Goal: Navigation & Orientation: Understand site structure

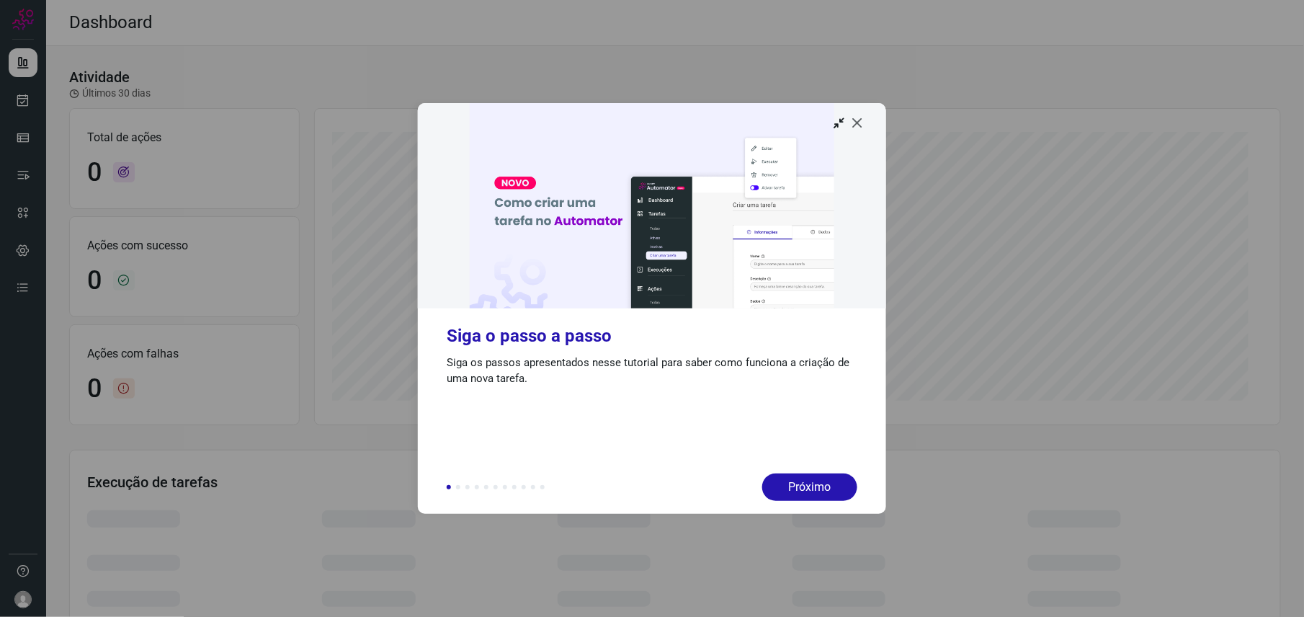
click at [857, 124] on icon at bounding box center [857, 122] width 14 height 14
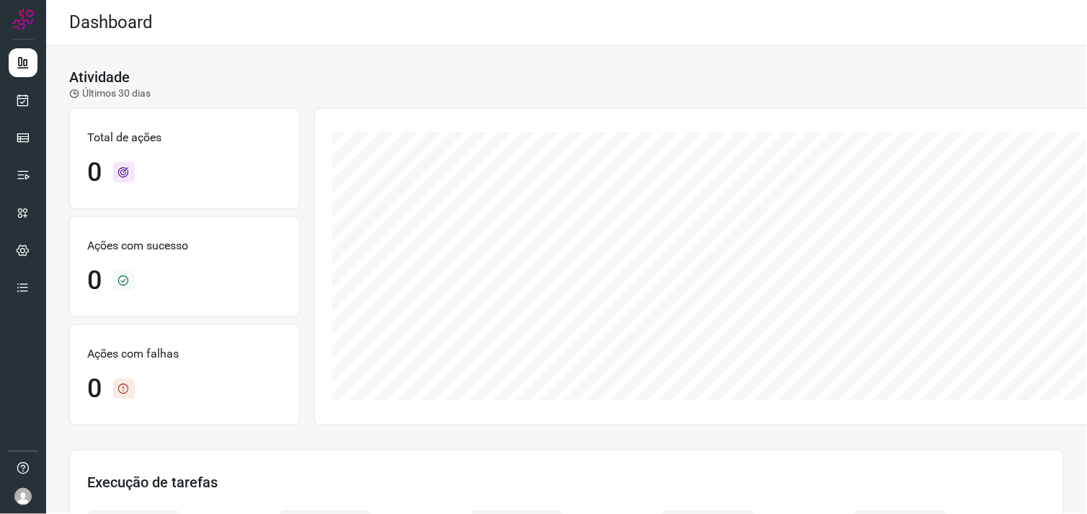
drag, startPoint x: 1234, startPoint y: 0, endPoint x: 20, endPoint y: 504, distance: 1314.9
click at [20, 504] on img at bounding box center [22, 496] width 17 height 17
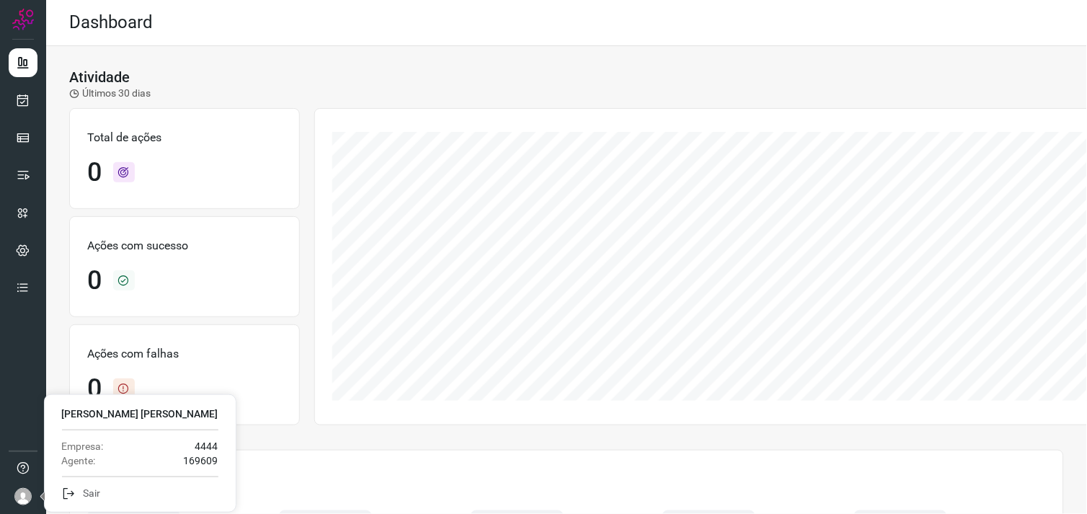
click at [23, 494] on img at bounding box center [22, 496] width 17 height 17
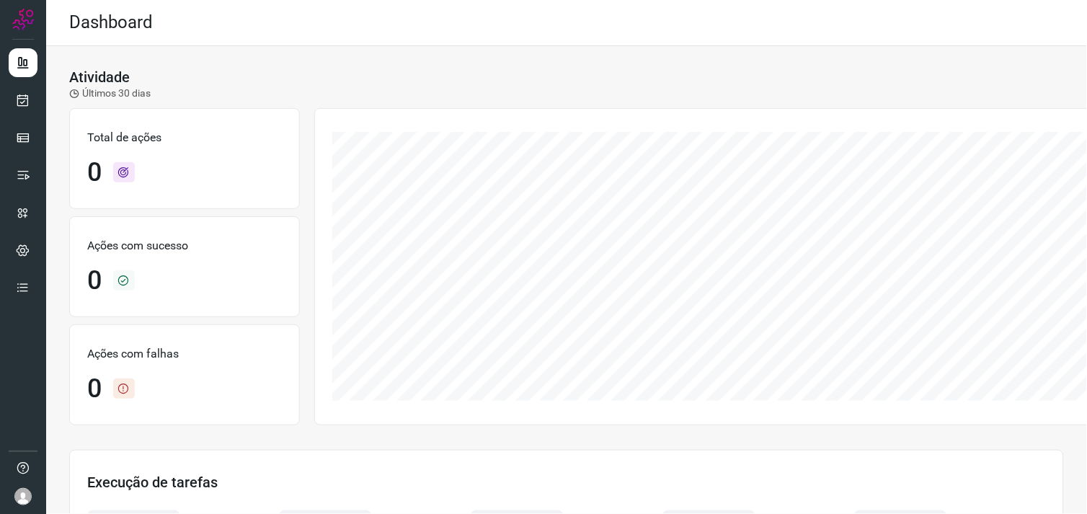
click at [23, 494] on img at bounding box center [22, 496] width 17 height 17
